Goal: Transaction & Acquisition: Book appointment/travel/reservation

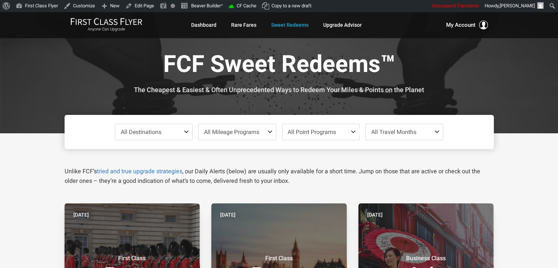
click at [524, 30] on div "Anyone Can Upgrade Dashboard Rare Fares Sweet Redeems Upgrade Advisor Profile L…" at bounding box center [279, 25] width 558 height 26
drag, startPoint x: 472, startPoint y: 81, endPoint x: 528, endPoint y: 74, distance: 56.2
click at [517, 85] on div at bounding box center [279, 72] width 558 height 121
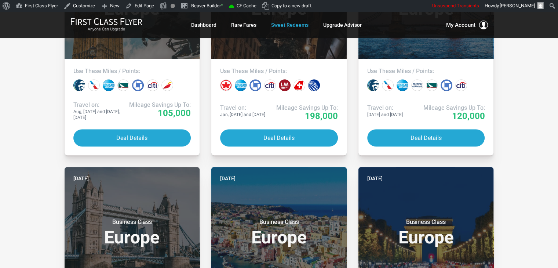
scroll to position [703, 0]
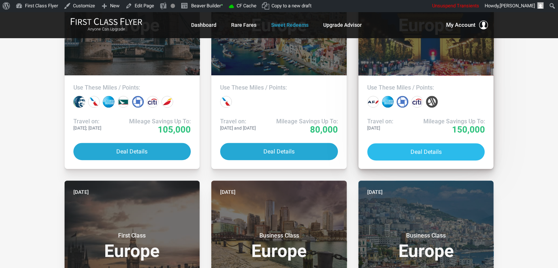
click at [428, 154] on button "Deal Details" at bounding box center [426, 151] width 118 height 17
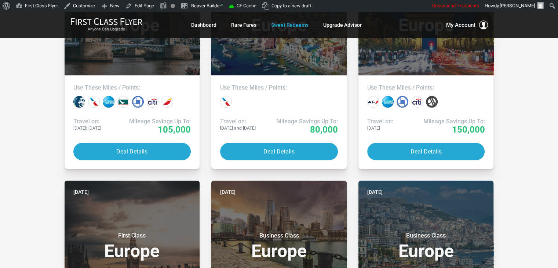
drag, startPoint x: 28, startPoint y: 60, endPoint x: 17, endPoint y: 52, distance: 13.7
drag, startPoint x: 23, startPoint y: 54, endPoint x: 23, endPoint y: 69, distance: 15.0
drag, startPoint x: 23, startPoint y: 69, endPoint x: 14, endPoint y: 74, distance: 10.7
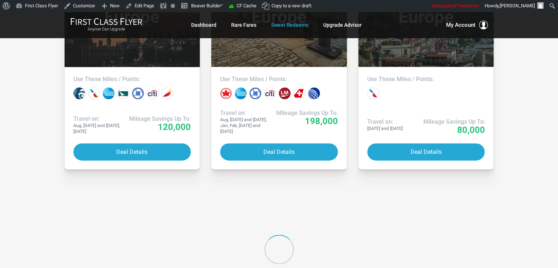
scroll to position [1068, 0]
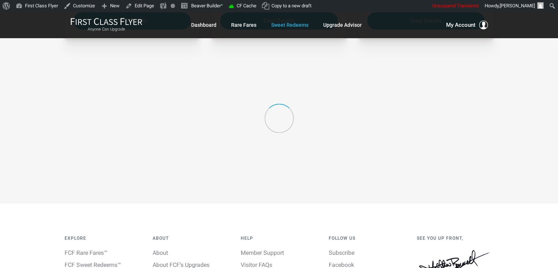
drag, startPoint x: 19, startPoint y: 109, endPoint x: 13, endPoint y: 132, distance: 24.4
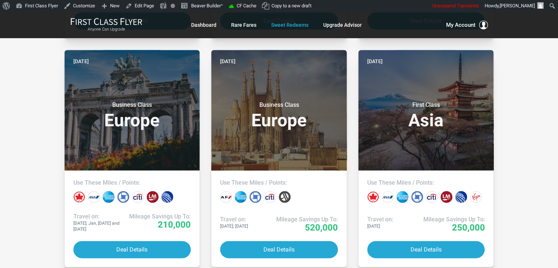
click at [515, 84] on div "All Destinations Uncheck All Africa only Asia only Caribbean only Europe only H…" at bounding box center [279, 28] width 558 height 1924
click at [527, 78] on div "All Destinations Uncheck All Africa only Asia only Caribbean only Europe only H…" at bounding box center [279, 28] width 558 height 1924
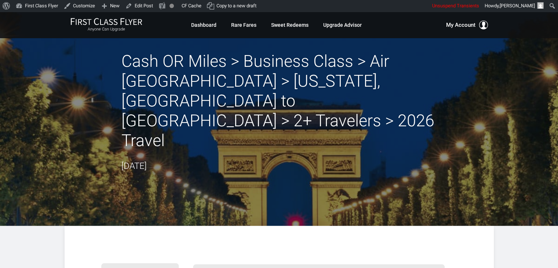
click at [523, 21] on div "Anyone Can Upgrade Dashboard Rare Fares Sweet Redeems Upgrade Advisor Profile L…" at bounding box center [279, 25] width 558 height 26
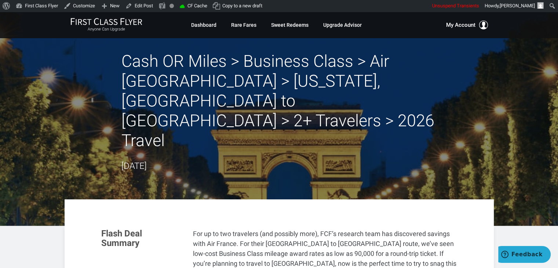
click at [523, 21] on div "Anyone Can Upgrade Dashboard Rare Fares Sweet Redeems Upgrade Advisor Profile L…" at bounding box center [279, 25] width 558 height 26
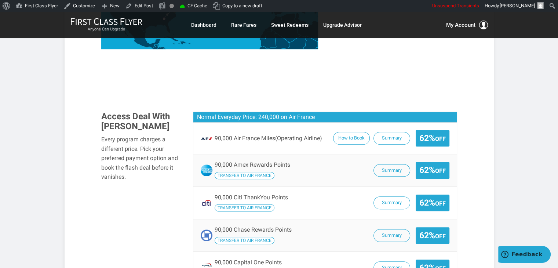
scroll to position [468, 0]
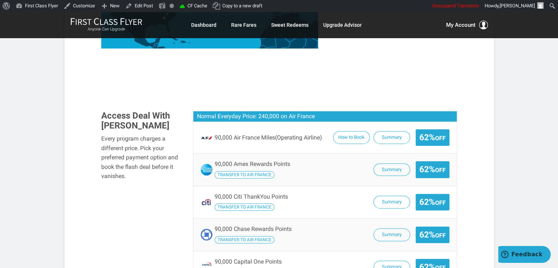
click at [32, 143] on article "Cash OR Miles > Business Class > Air [GEOGRAPHIC_DATA] > [US_STATE], [GEOGRAPHI…" at bounding box center [279, 162] width 558 height 1237
drag, startPoint x: 32, startPoint y: 143, endPoint x: 4, endPoint y: 118, distance: 36.4
click at [4, 118] on article "Cash OR Miles > Business Class > Air [GEOGRAPHIC_DATA] > [US_STATE], [GEOGRAPHI…" at bounding box center [279, 162] width 558 height 1237
drag, startPoint x: 536, startPoint y: 98, endPoint x: 542, endPoint y: 64, distance: 34.0
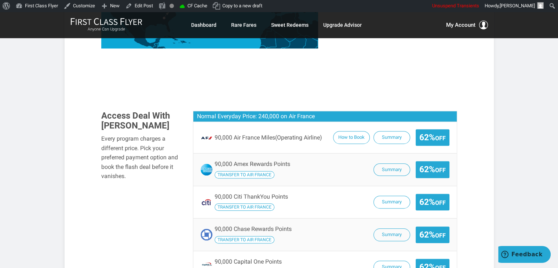
click at [542, 64] on article "Cash OR Miles > Business Class > Air [GEOGRAPHIC_DATA] > [US_STATE], [GEOGRAPHI…" at bounding box center [279, 162] width 558 height 1237
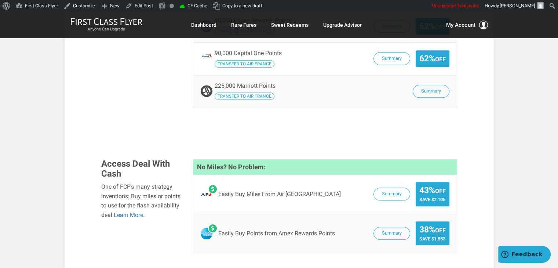
scroll to position [703, 0]
